Goal: Task Accomplishment & Management: Manage account settings

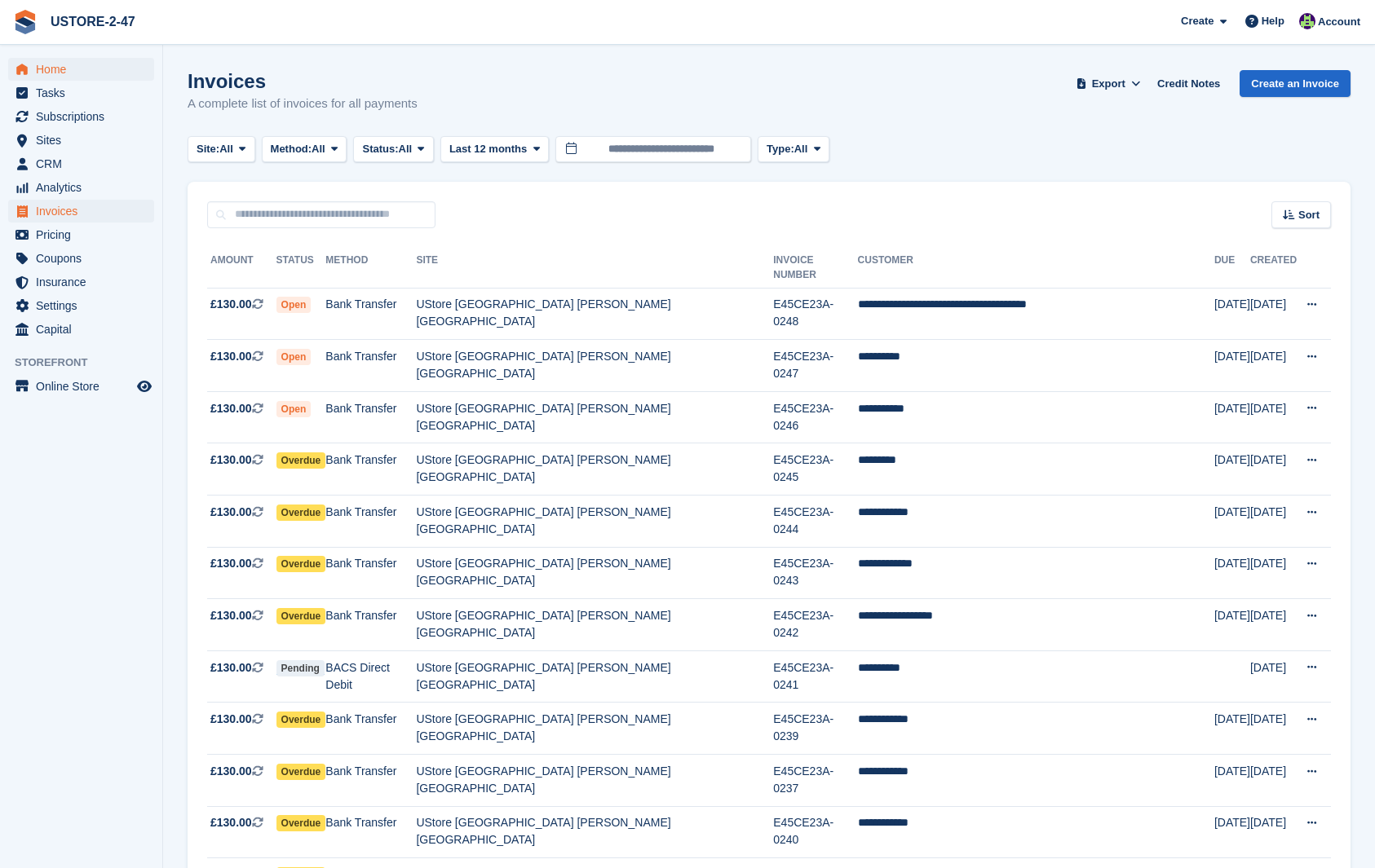
click at [59, 73] on span "Home" at bounding box center [85, 69] width 98 height 23
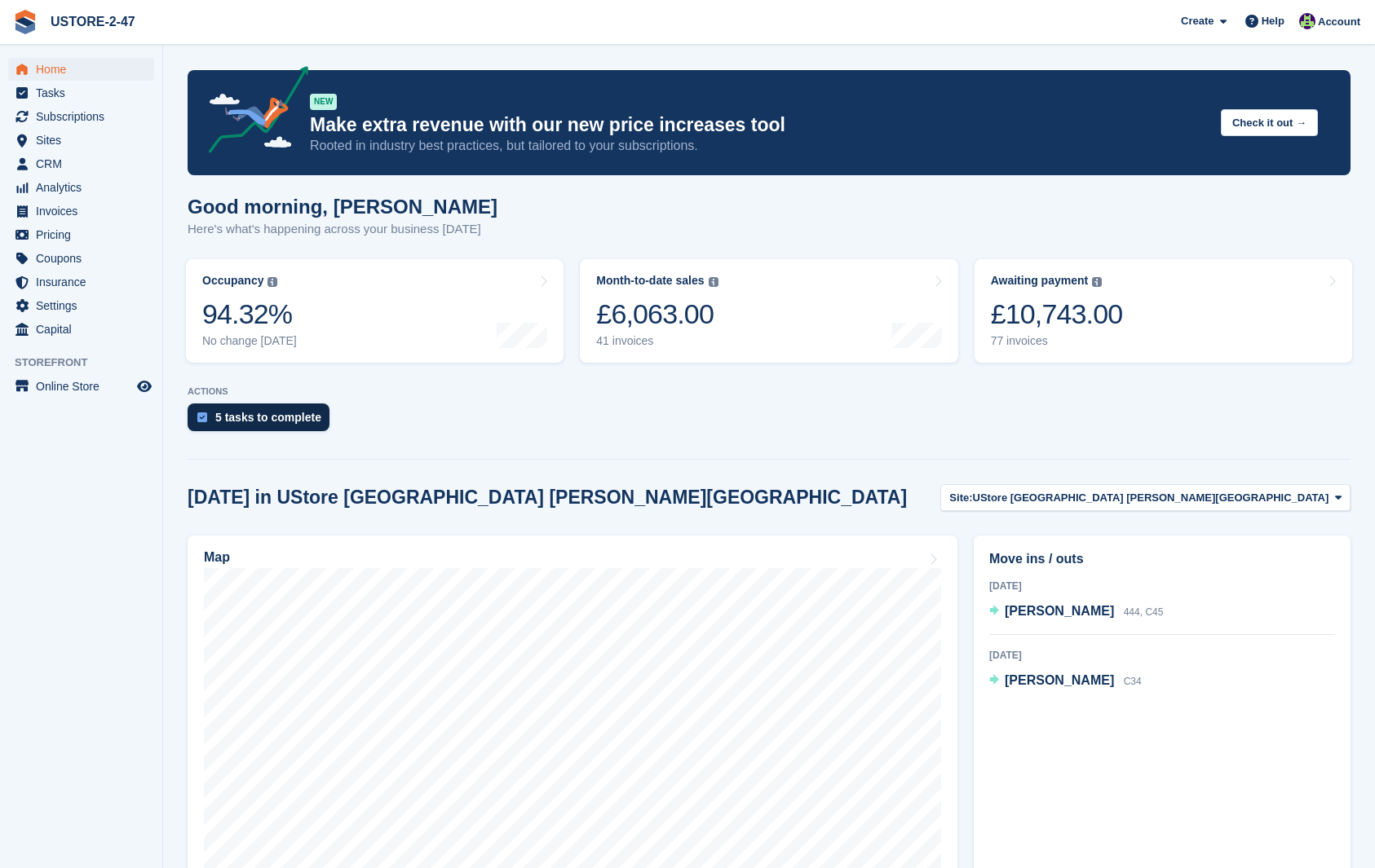
click at [274, 420] on div "5 tasks to complete" at bounding box center [268, 417] width 106 height 13
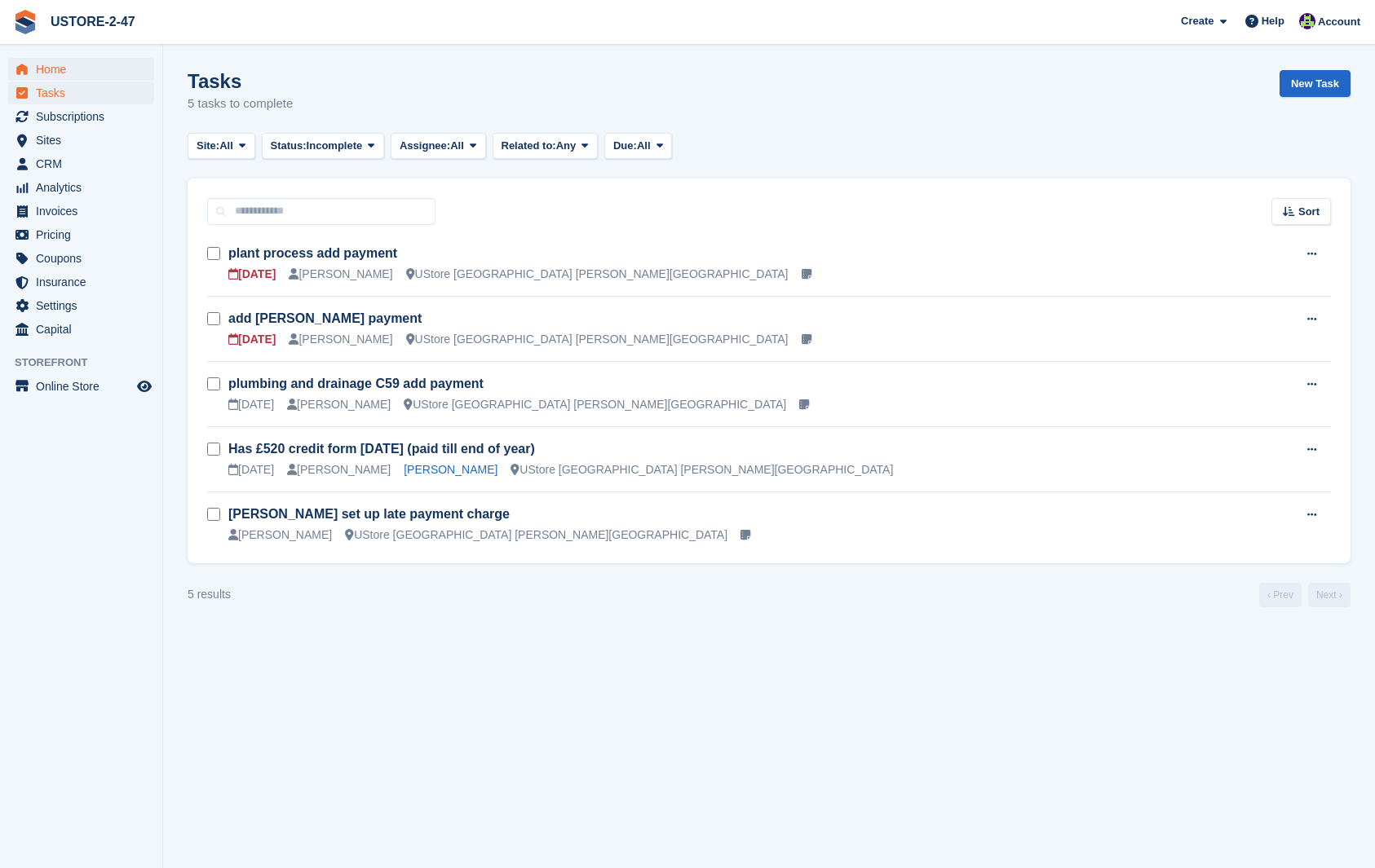
click at [61, 74] on span "Home" at bounding box center [85, 69] width 98 height 23
